Goal: Task Accomplishment & Management: Manage account settings

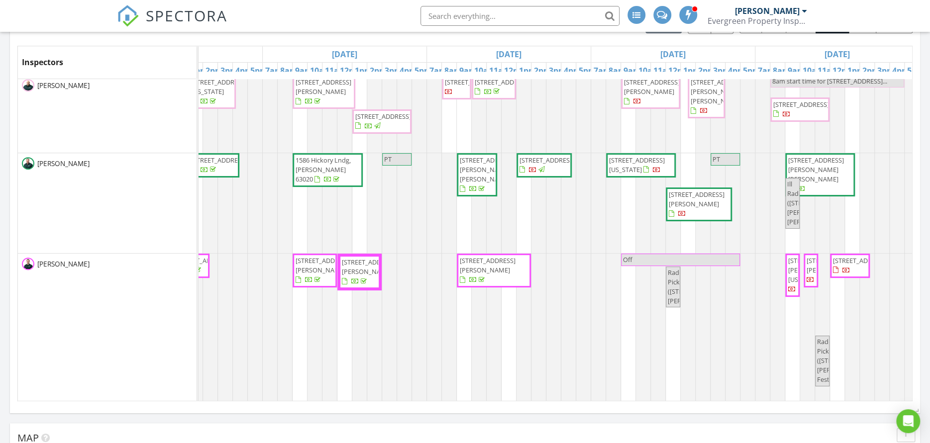
scroll to position [0, 312]
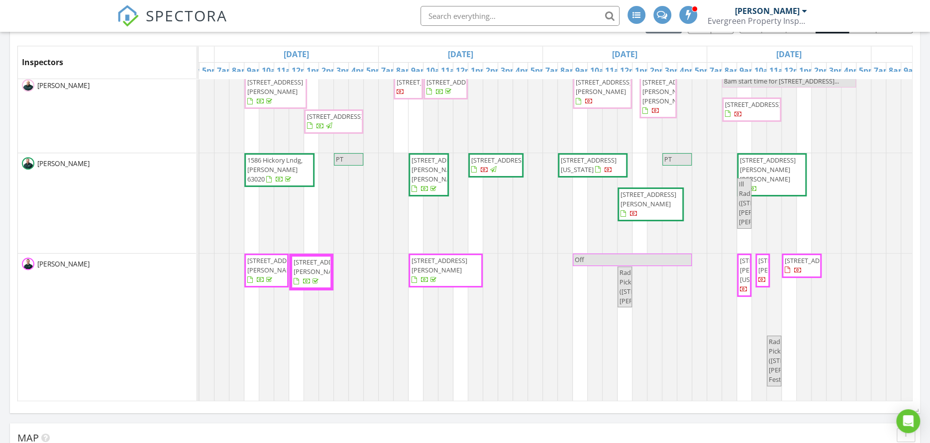
click at [640, 191] on span "[STREET_ADDRESS][PERSON_NAME]" at bounding box center [648, 199] width 56 height 18
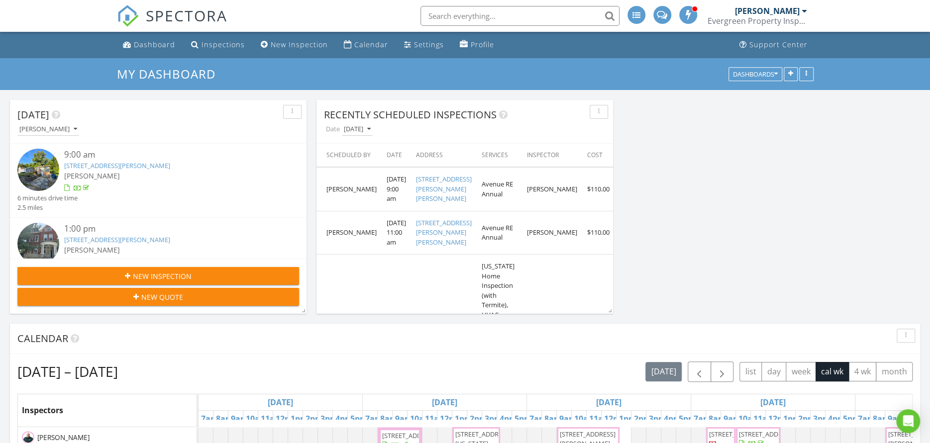
scroll to position [1542, 945]
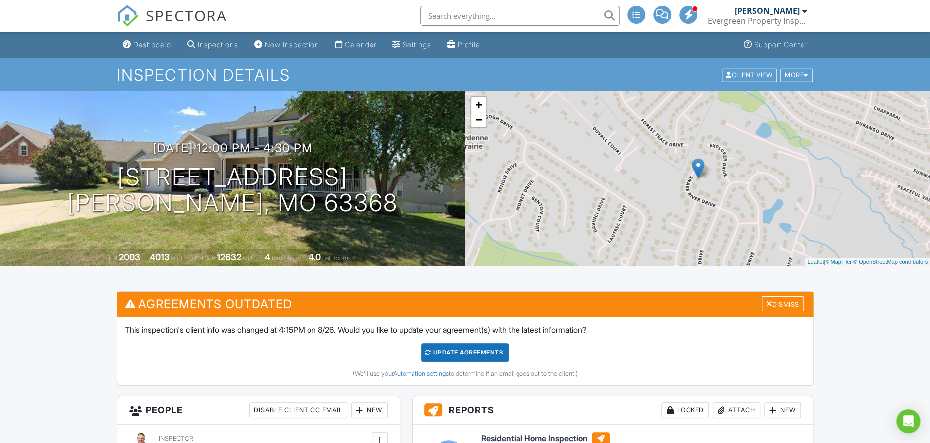
click at [158, 47] on div "Dashboard" at bounding box center [152, 44] width 38 height 8
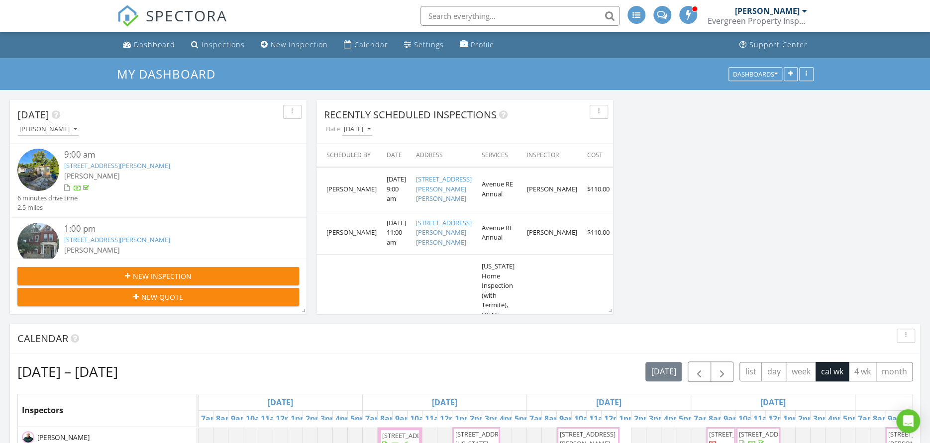
scroll to position [100, 0]
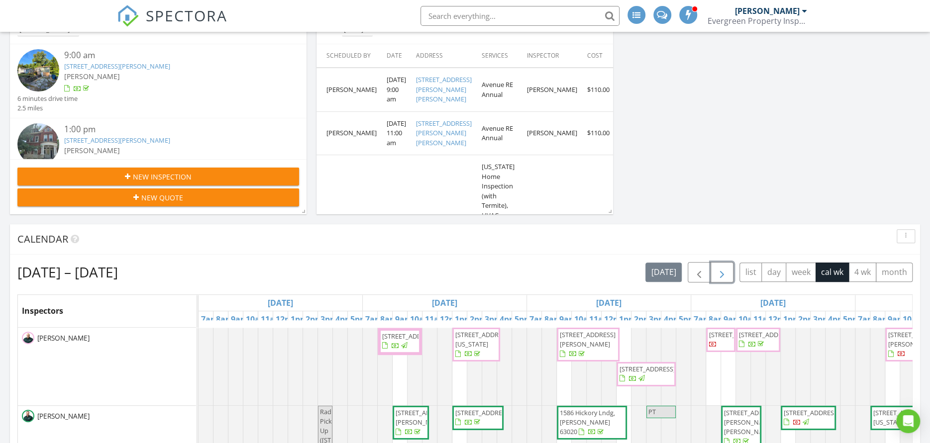
click at [718, 270] on span "button" at bounding box center [722, 273] width 12 height 12
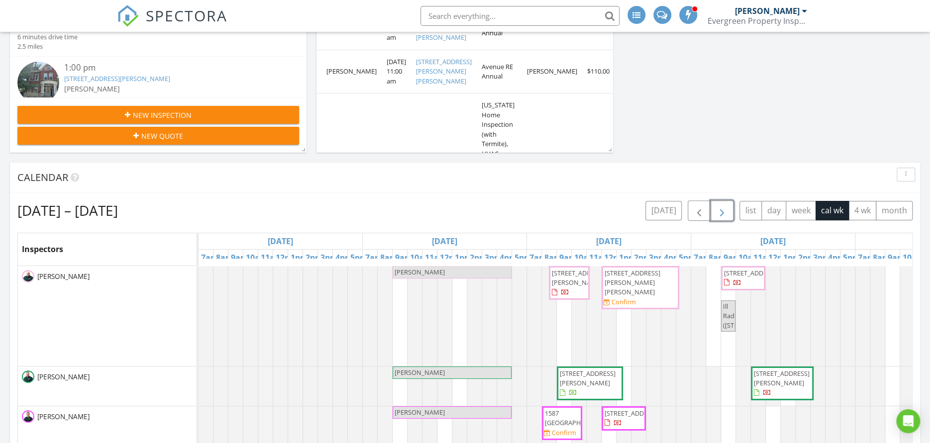
scroll to position [249, 0]
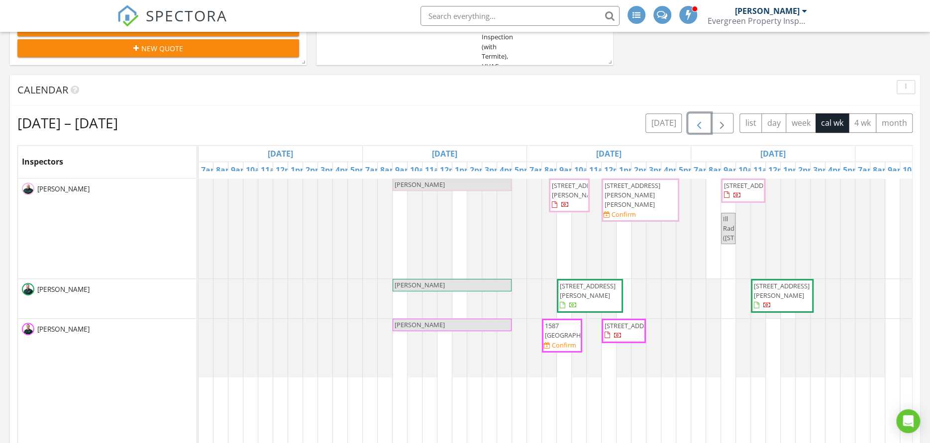
click at [696, 123] on span "button" at bounding box center [699, 123] width 12 height 12
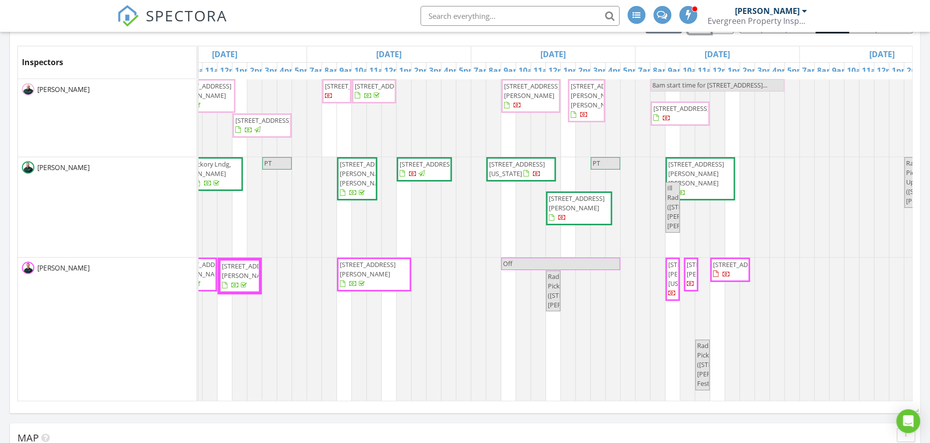
scroll to position [0, 412]
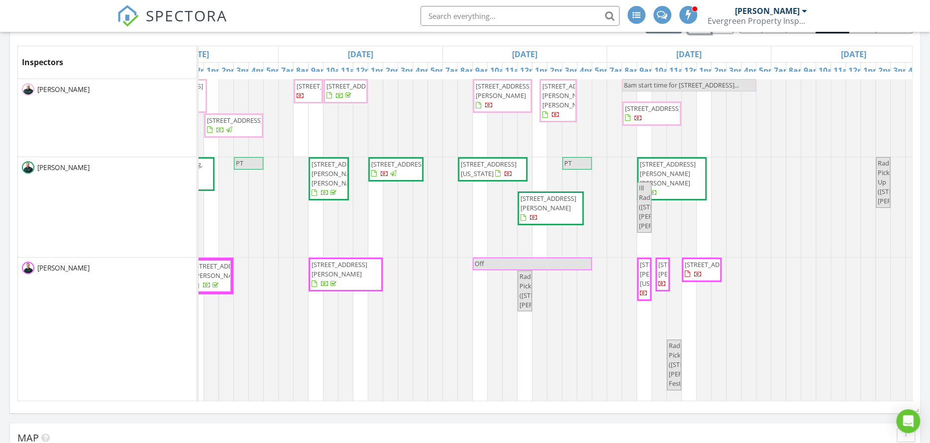
click at [486, 167] on span "965 Virginia Mines Rd, Saint Clair 63077" at bounding box center [489, 169] width 56 height 18
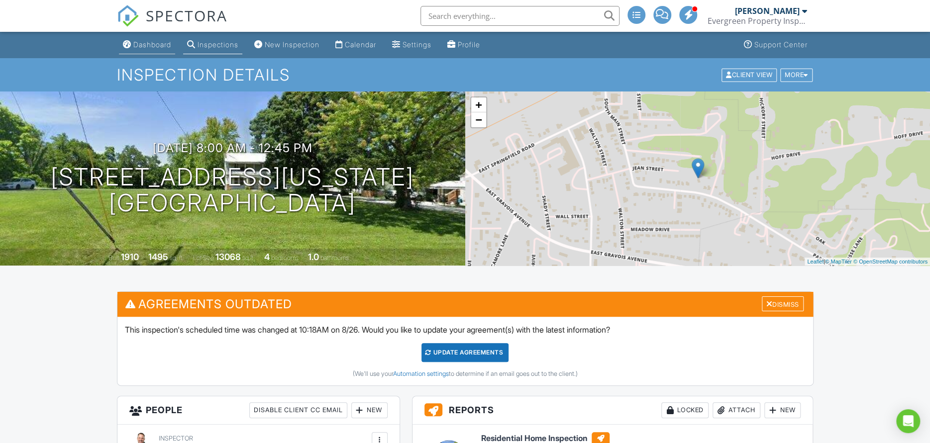
click at [152, 50] on link "Dashboard" at bounding box center [147, 45] width 56 height 18
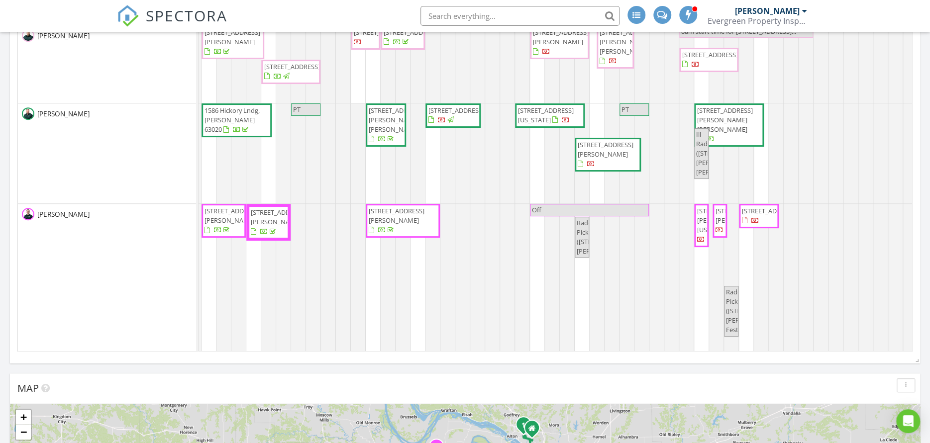
click at [463, 115] on span "3815 N 20th St, St. Louis 63107" at bounding box center [456, 110] width 56 height 9
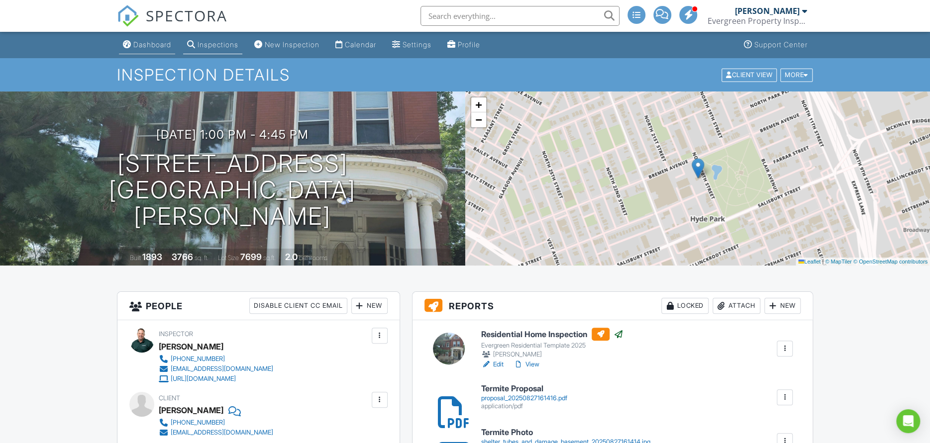
click at [162, 46] on div "Dashboard" at bounding box center [152, 44] width 38 height 8
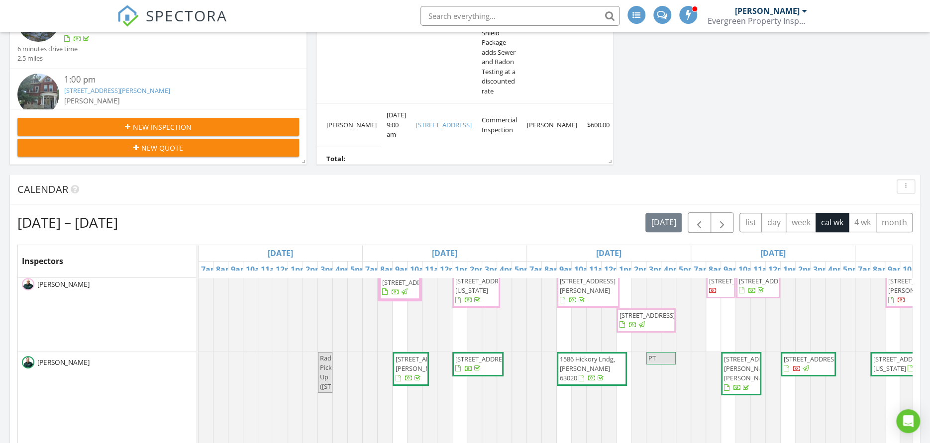
scroll to position [11, 0]
